Goal: Transaction & Acquisition: Obtain resource

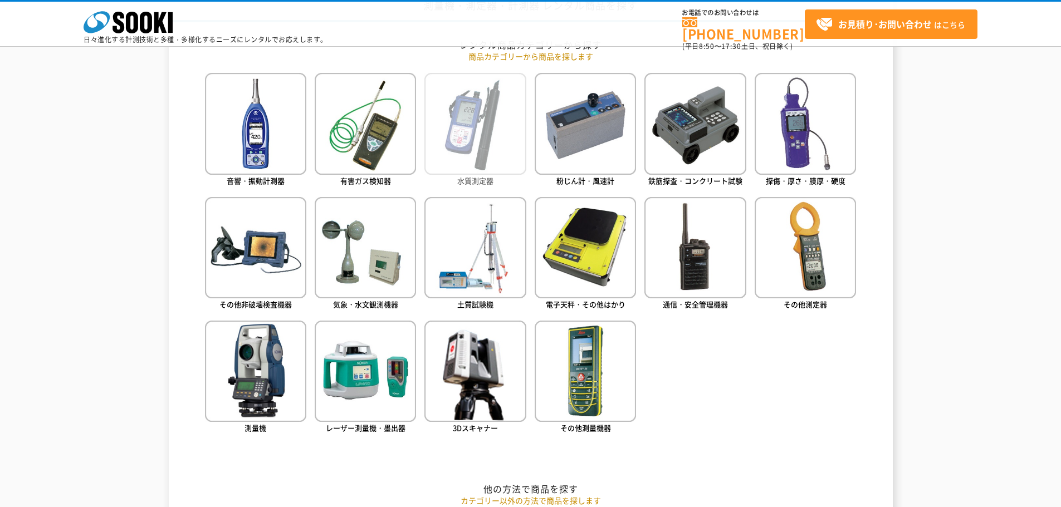
scroll to position [501, 0]
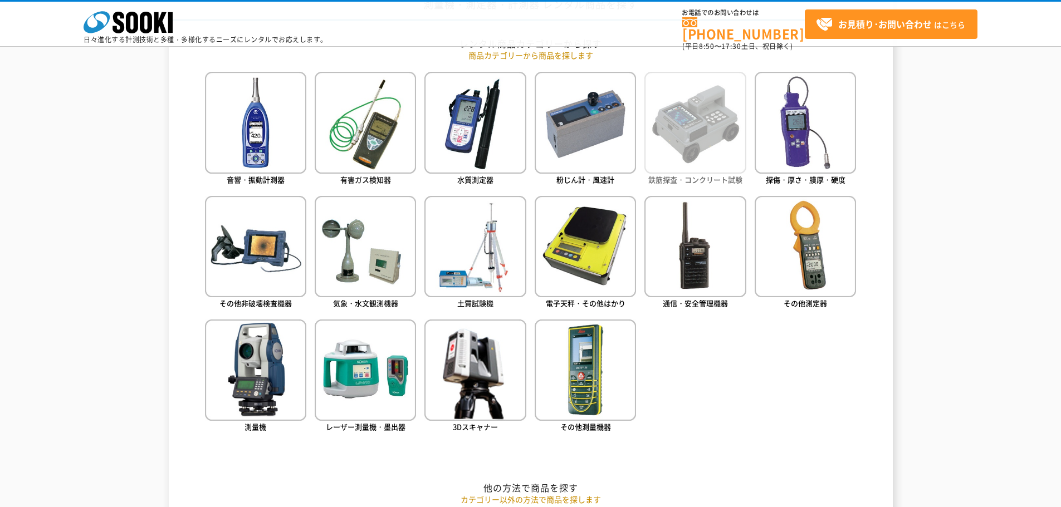
click at [702, 144] on img at bounding box center [694, 122] width 101 height 101
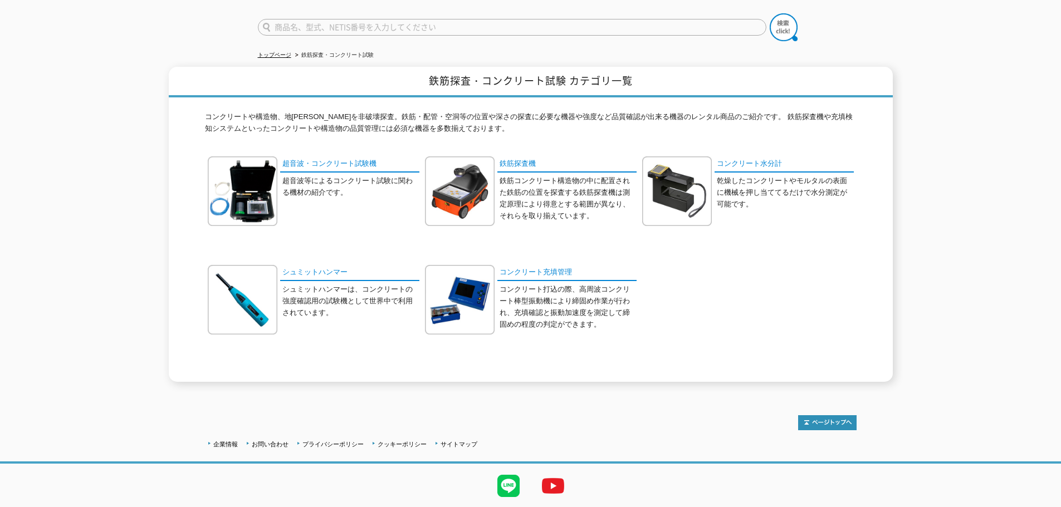
scroll to position [108, 0]
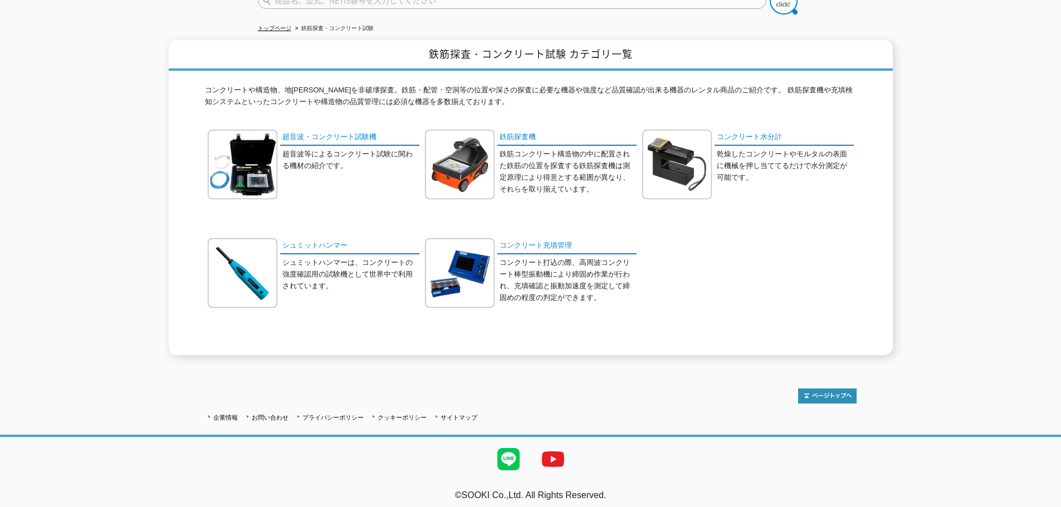
click at [534, 169] on p "鉄筋コンクリート構造物の中に配置された鉄筋の位置を探査する鉄筋探査機は測定原理により得意とする範囲が異なり、それらを取り揃えています。" at bounding box center [568, 172] width 137 height 46
click at [522, 131] on link "鉄筋探査機" at bounding box center [566, 138] width 139 height 16
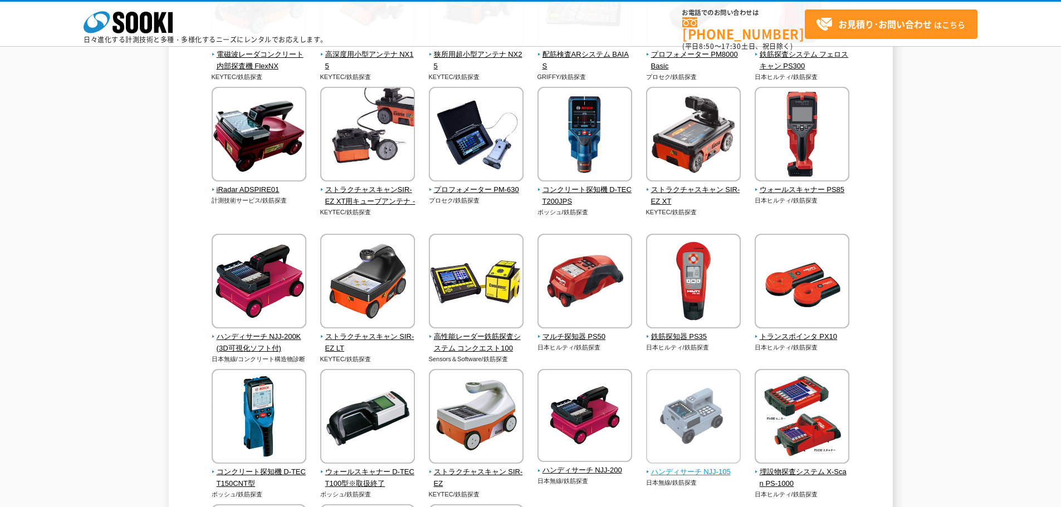
scroll to position [279, 0]
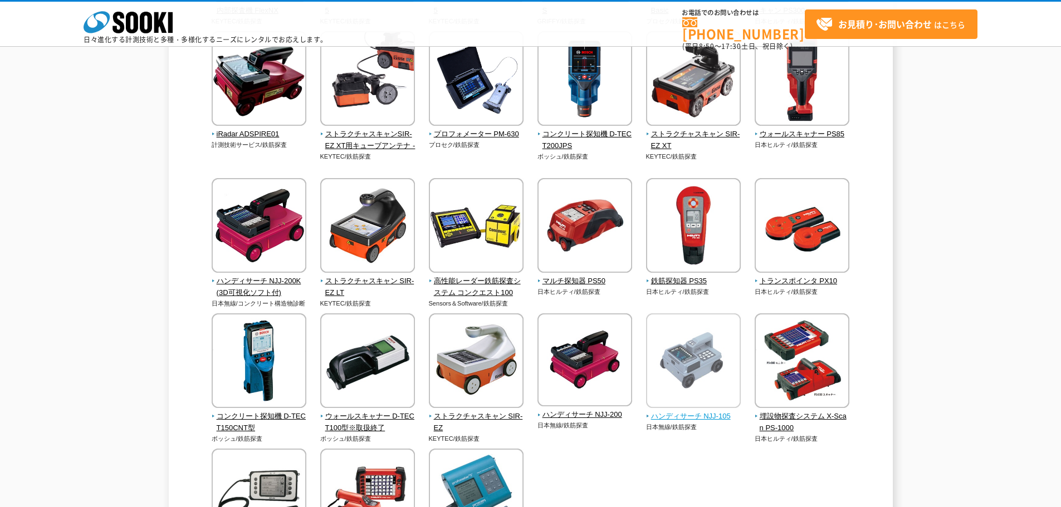
click at [686, 371] on img at bounding box center [693, 362] width 95 height 97
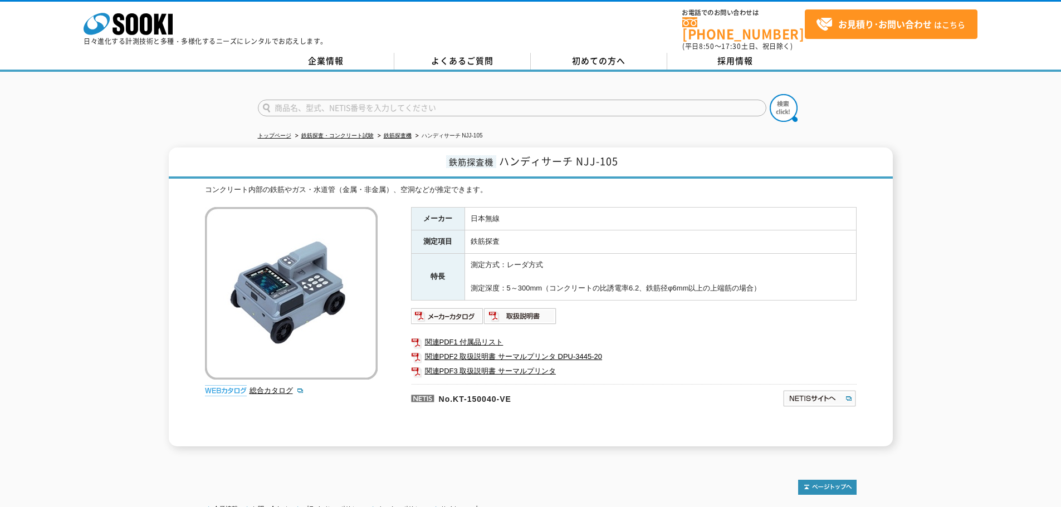
click at [818, 314] on ul at bounding box center [634, 316] width 446 height 18
